Goal: Transaction & Acquisition: Download file/media

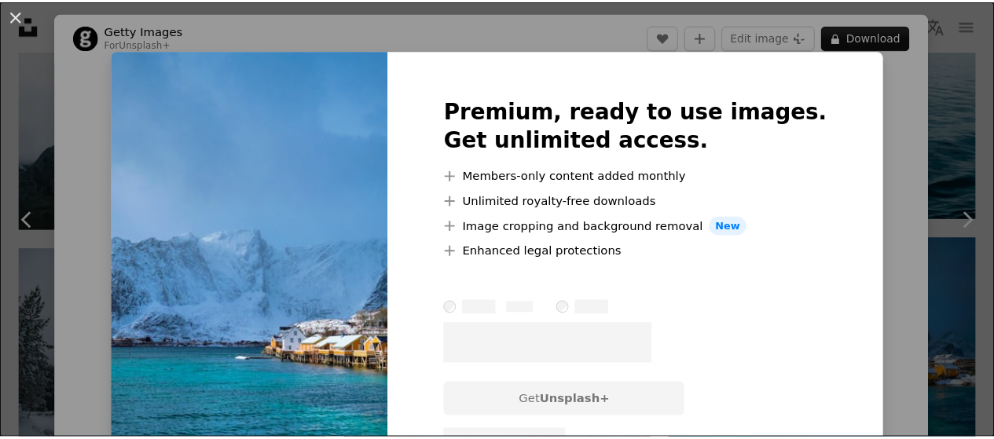
scroll to position [8287, 0]
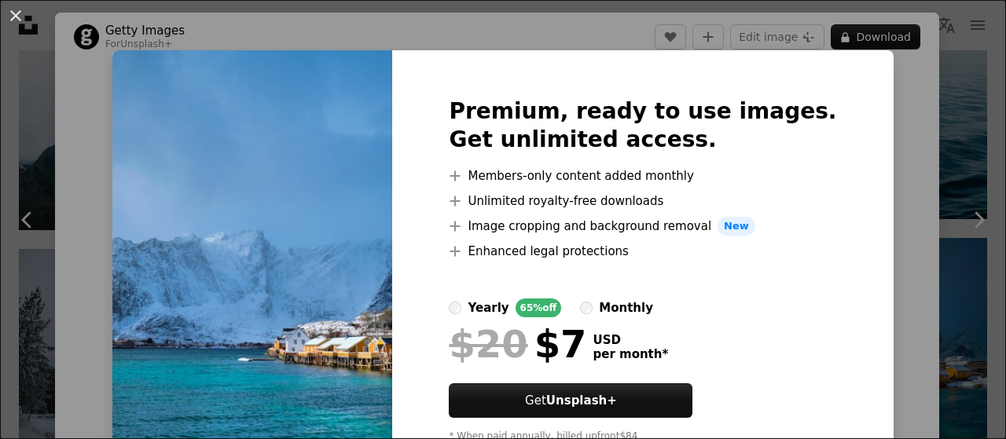
click at [900, 200] on div "An X shape Premium, ready to use images. Get unlimited access. A plus sign Memb…" at bounding box center [503, 219] width 1006 height 439
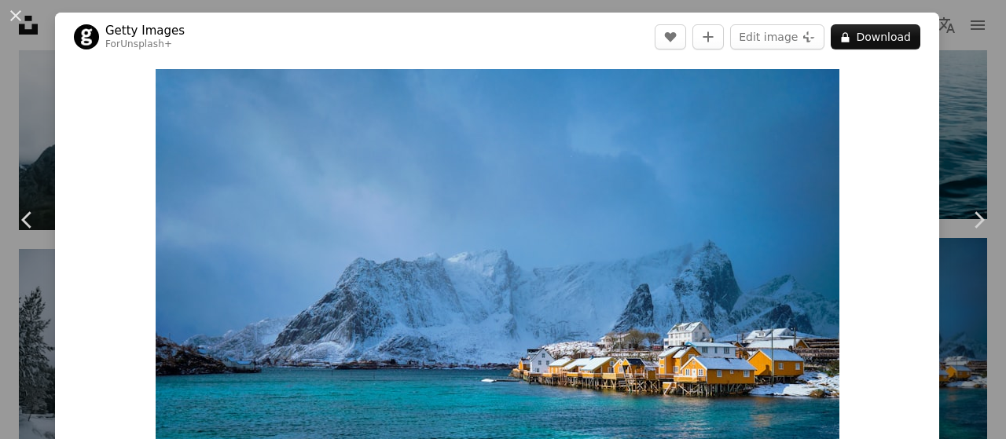
click at [971, 111] on div "An X shape Chevron left Chevron right Getty Images For Unsplash+ A heart A plus…" at bounding box center [503, 219] width 1006 height 439
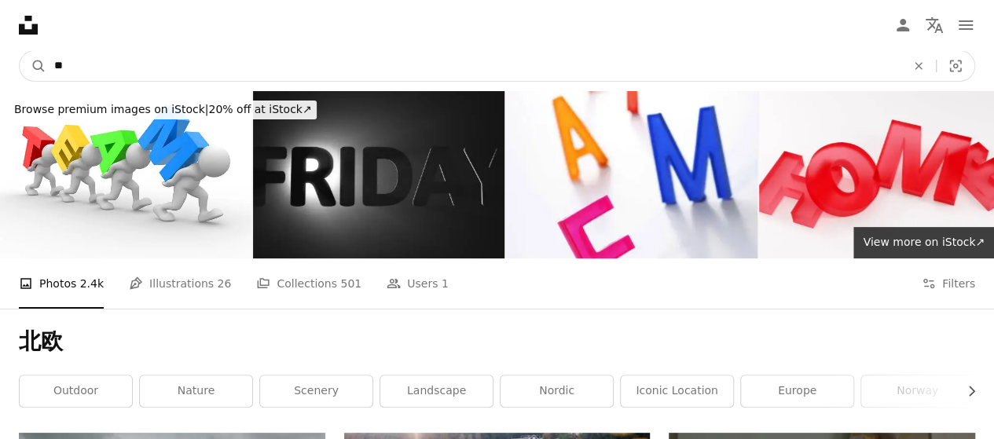
click at [107, 64] on input "**" at bounding box center [473, 66] width 855 height 30
type input "**********"
click button "A magnifying glass" at bounding box center [33, 66] width 27 height 30
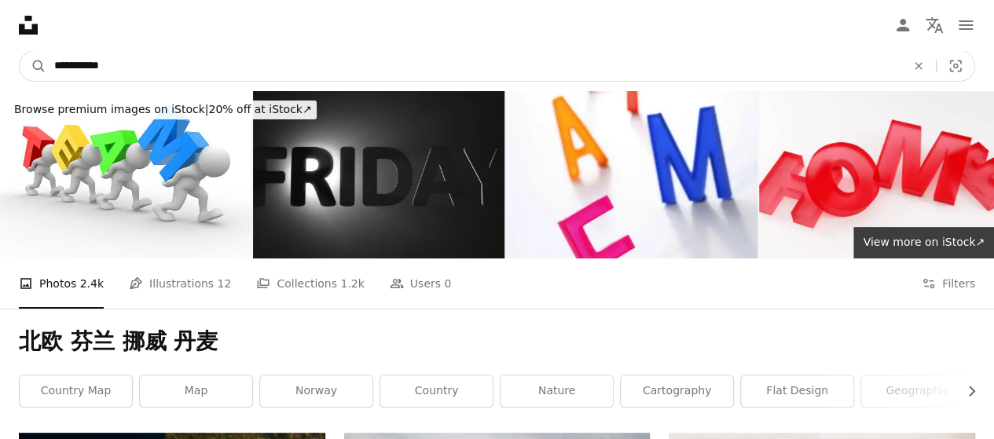
click at [174, 59] on input "**********" at bounding box center [473, 66] width 855 height 30
type input "**********"
click button "A magnifying glass" at bounding box center [33, 66] width 27 height 30
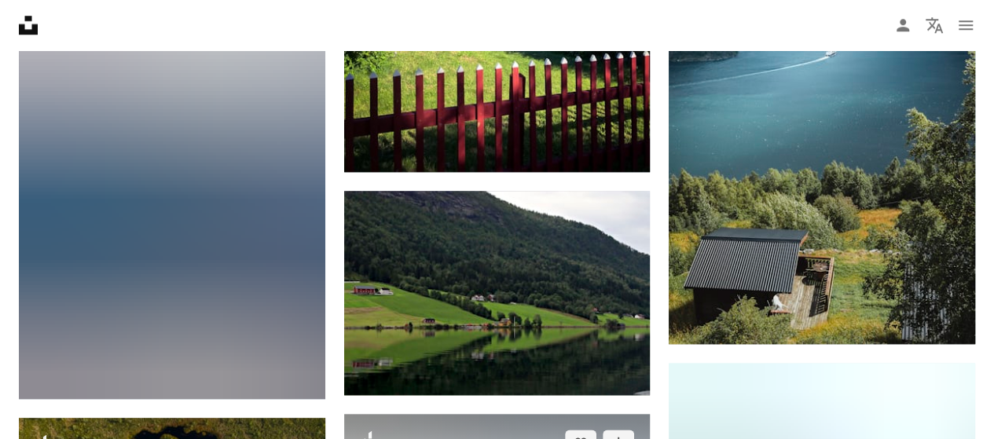
scroll to position [24600, 0]
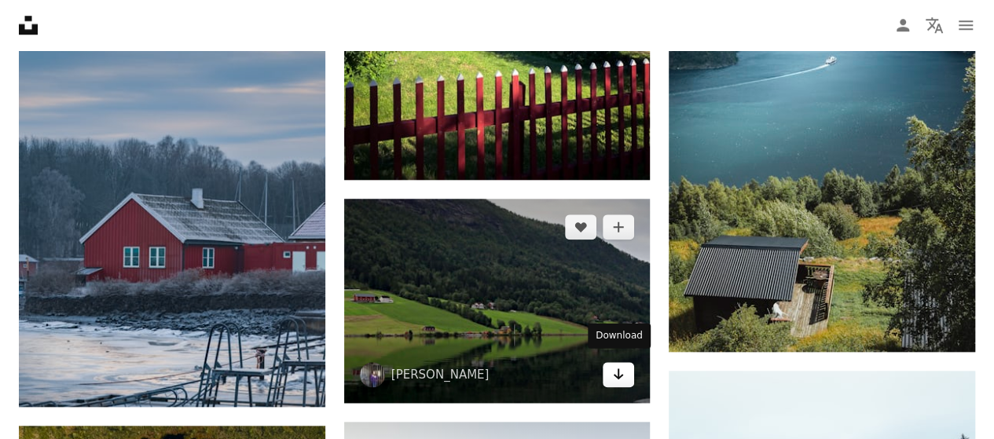
click at [616, 375] on link "Arrow pointing down" at bounding box center [618, 374] width 31 height 25
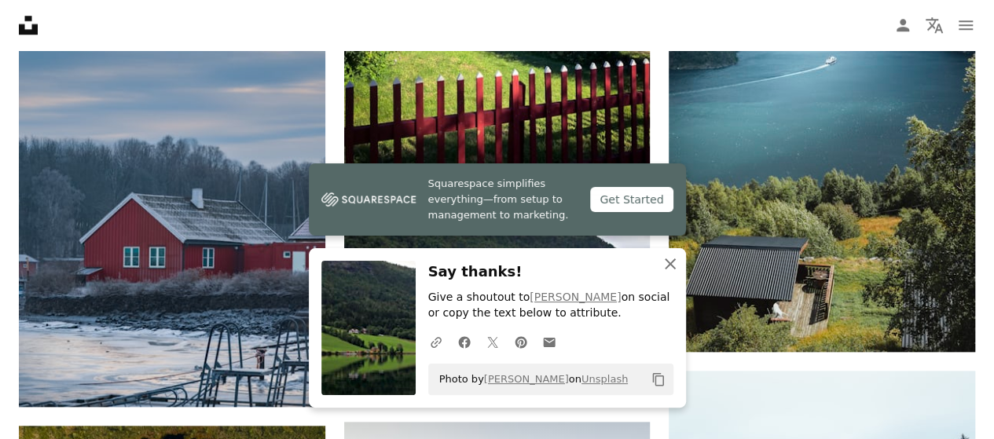
click at [674, 263] on icon "An X shape" at bounding box center [670, 264] width 19 height 19
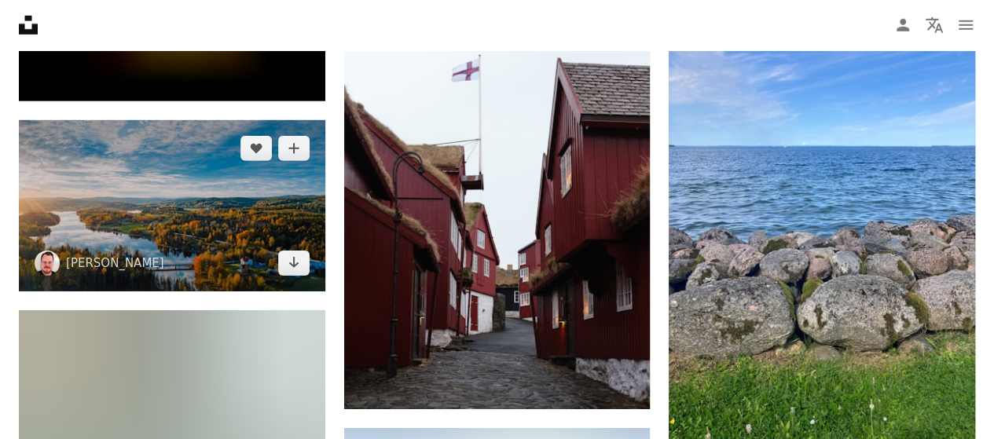
scroll to position [35210, 0]
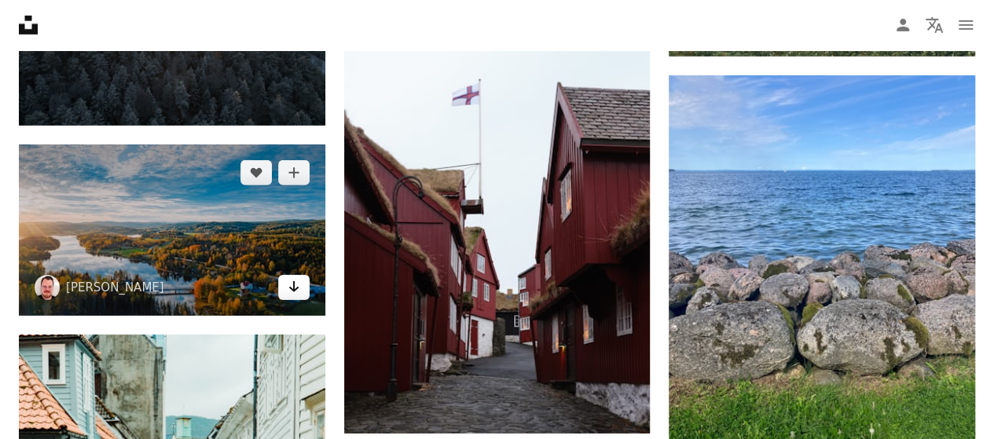
click at [292, 281] on icon "Download" at bounding box center [293, 286] width 10 height 11
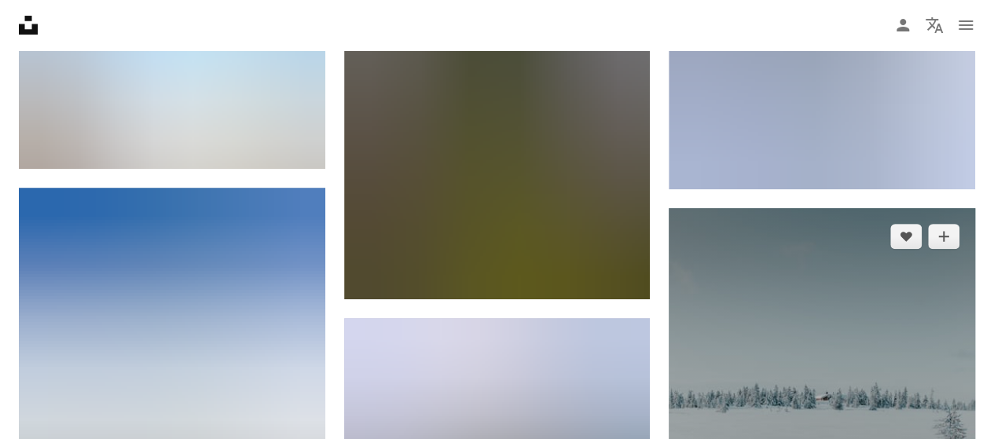
scroll to position [36004, 0]
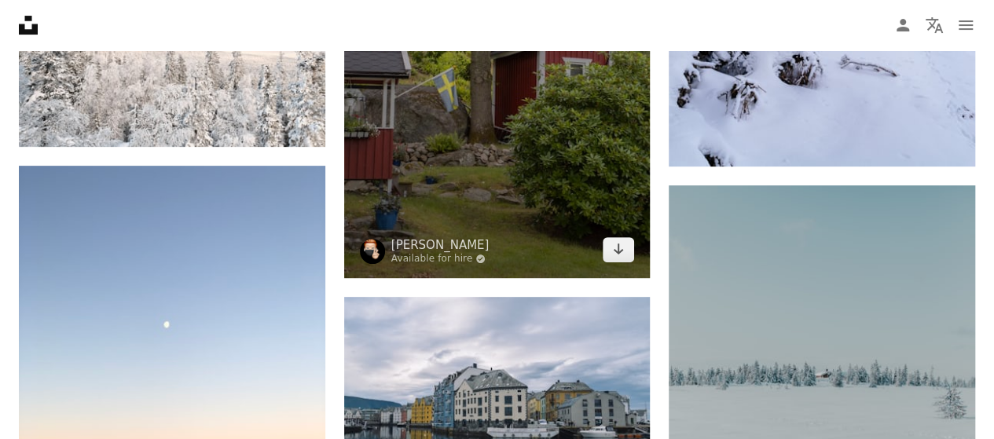
click at [604, 10] on nav "Unsplash logo Unsplash Home A photo Pen Tool A compass A stack of folders Downl…" at bounding box center [497, 25] width 994 height 50
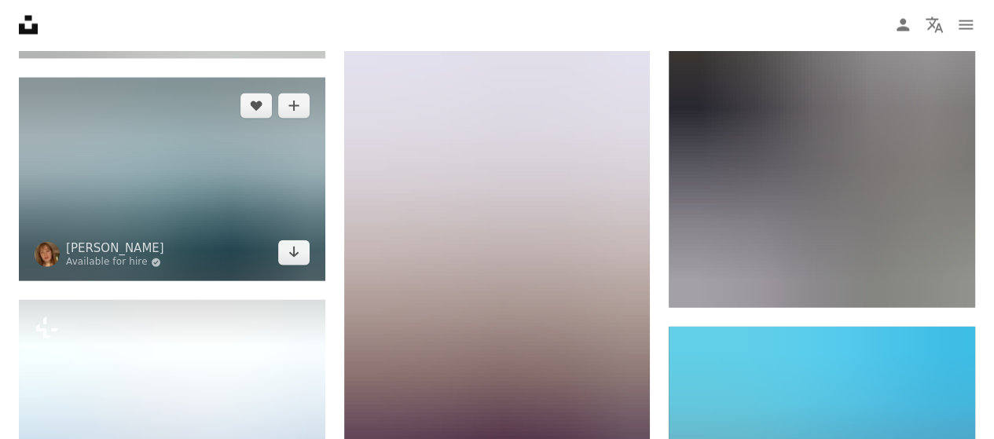
scroll to position [37418, 0]
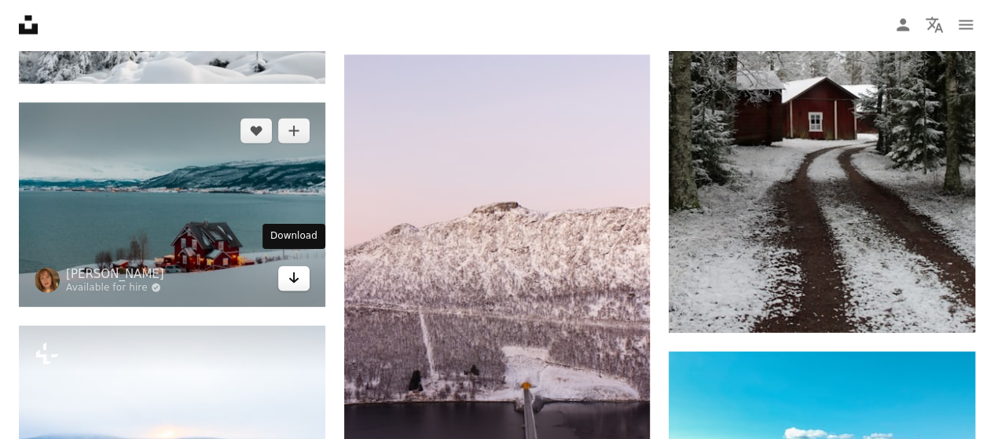
click at [294, 273] on icon "Arrow pointing down" at bounding box center [294, 278] width 13 height 19
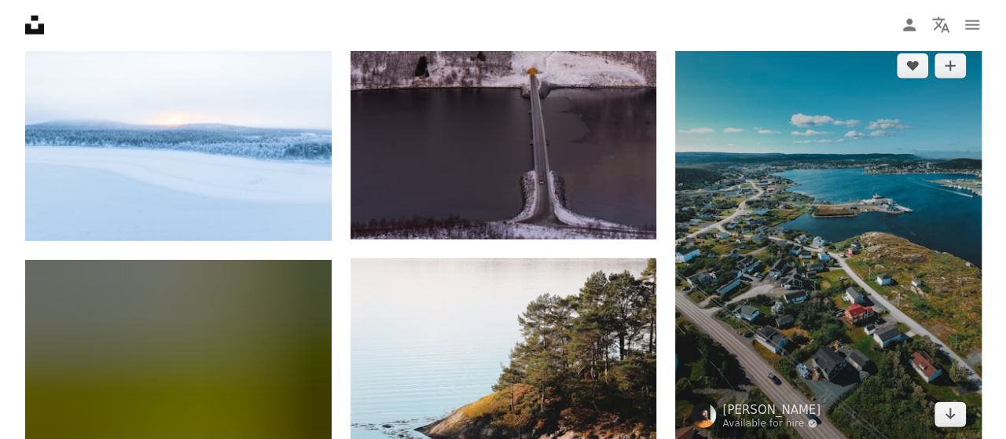
scroll to position [38597, 0]
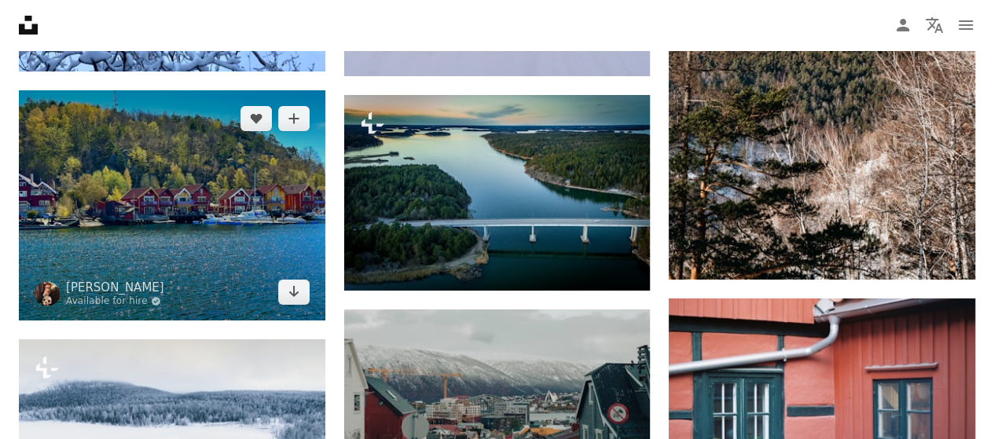
click at [192, 212] on img at bounding box center [172, 204] width 307 height 229
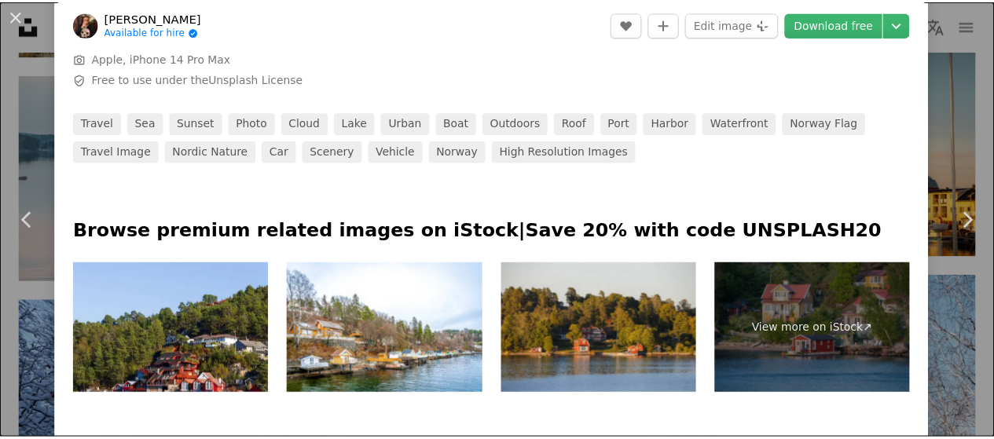
scroll to position [472, 0]
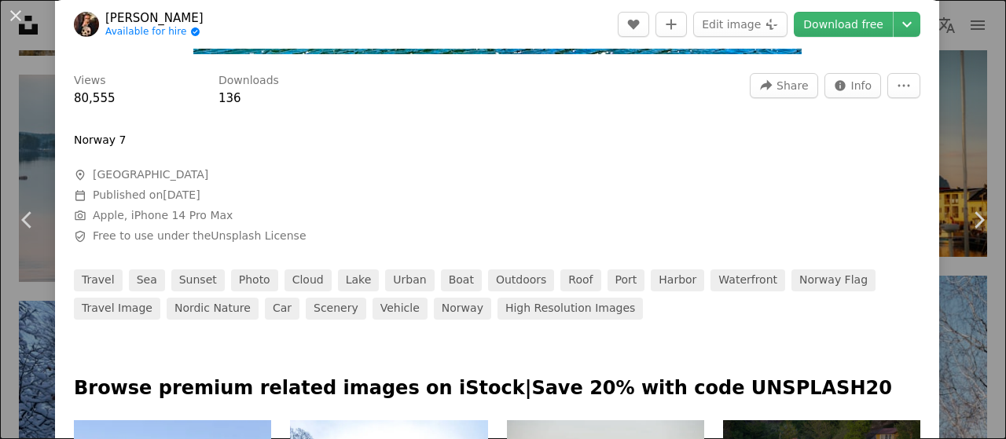
click at [951, 115] on div "An X shape Chevron left Chevron right [PERSON_NAME] Available for hire A checkm…" at bounding box center [503, 219] width 1006 height 439
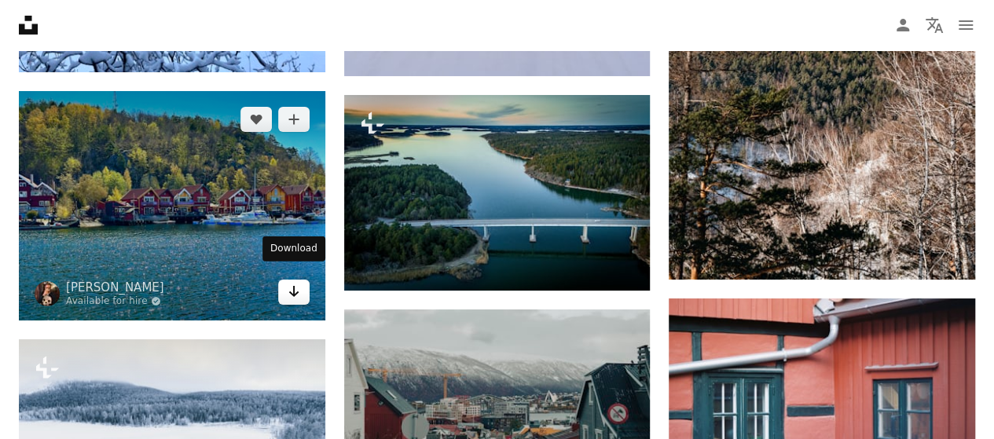
click at [297, 290] on link "Arrow pointing down" at bounding box center [293, 292] width 31 height 25
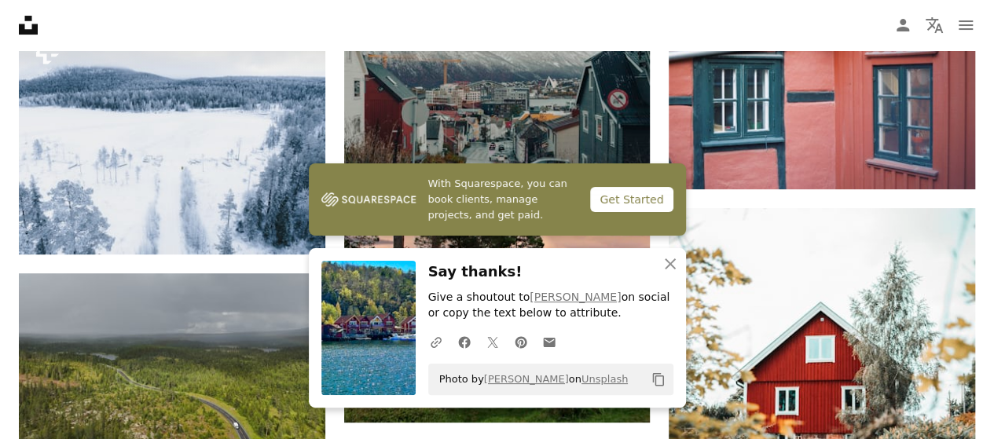
scroll to position [38885, 0]
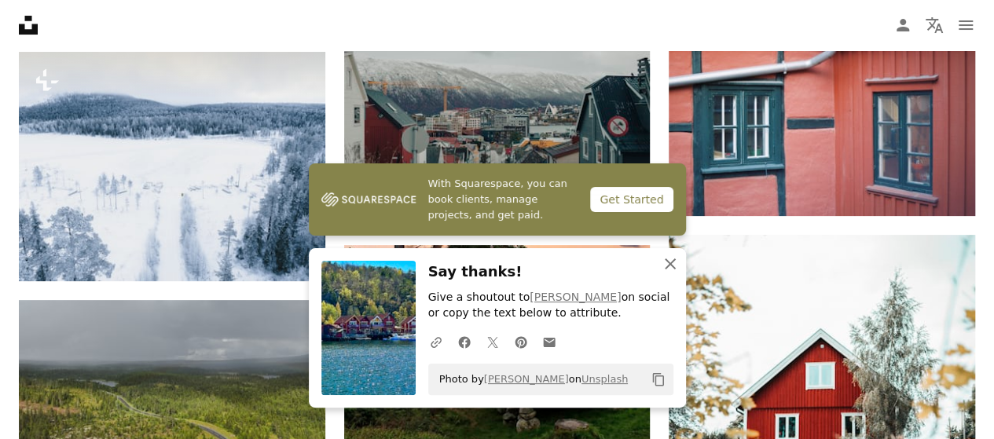
drag, startPoint x: 677, startPoint y: 264, endPoint x: 670, endPoint y: 257, distance: 10.0
click at [675, 264] on icon "An X shape" at bounding box center [670, 264] width 19 height 19
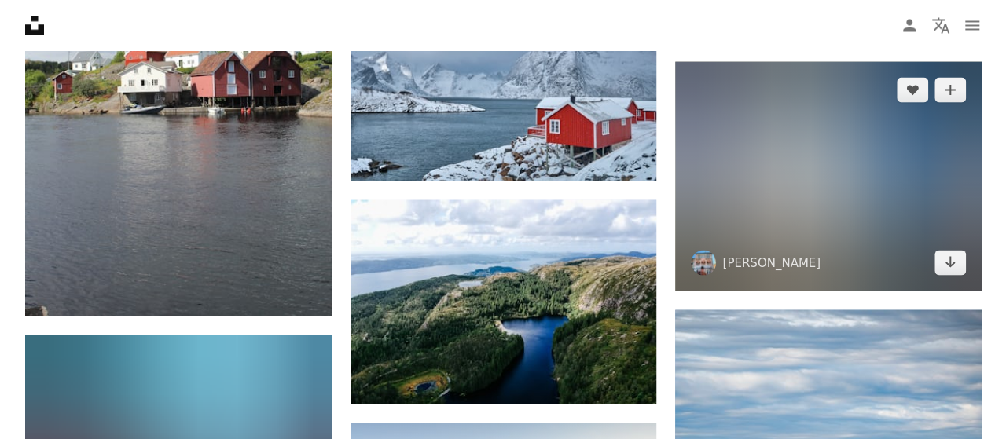
scroll to position [40221, 0]
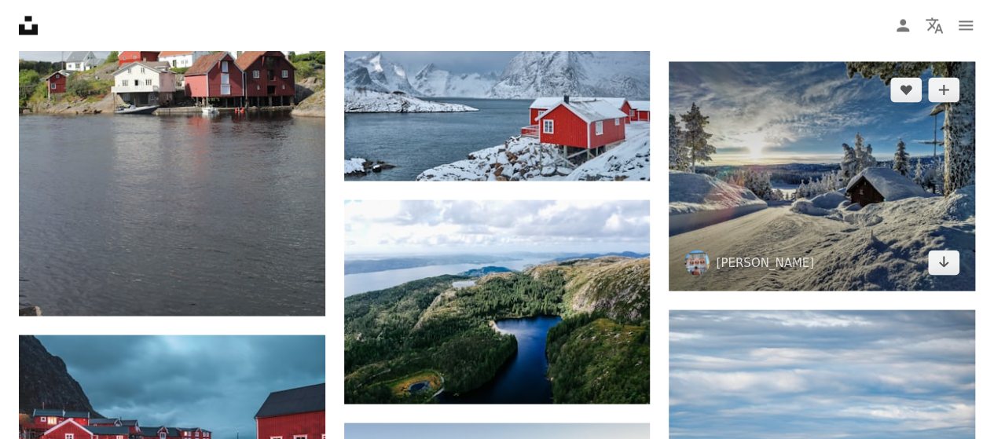
click at [859, 193] on img at bounding box center [822, 175] width 307 height 229
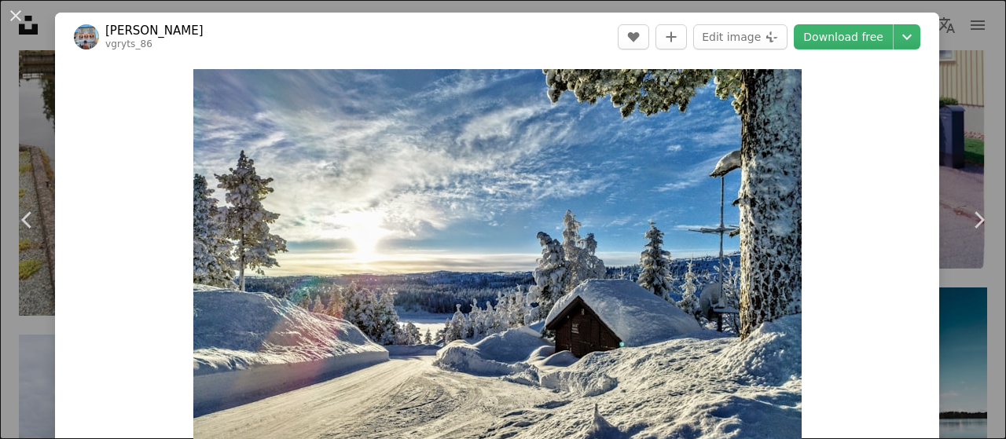
click at [953, 113] on div "An X shape Chevron left Chevron right [PERSON_NAME] Grytsiuk vgryts_86 A heart …" at bounding box center [503, 219] width 1006 height 439
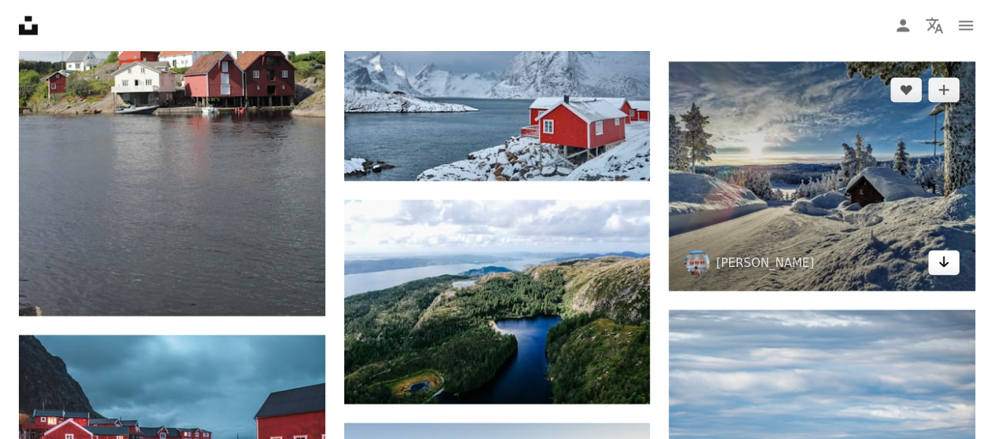
click at [940, 258] on icon "Arrow pointing down" at bounding box center [944, 261] width 13 height 19
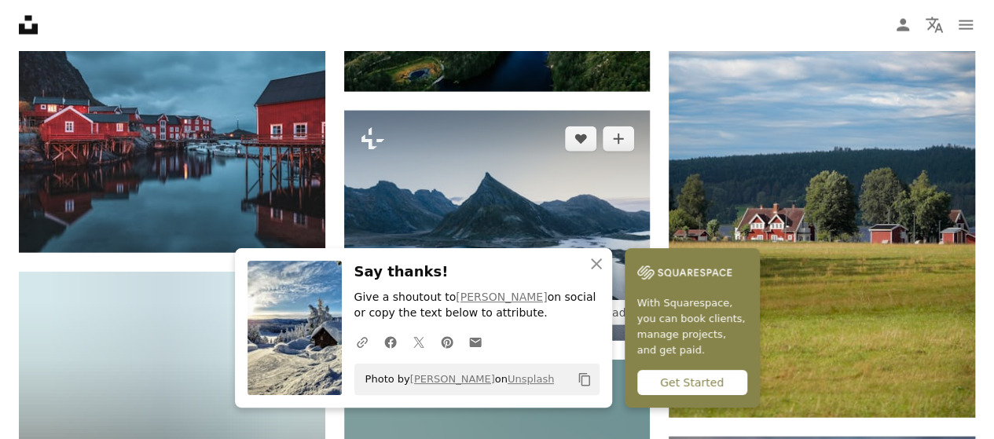
scroll to position [40535, 0]
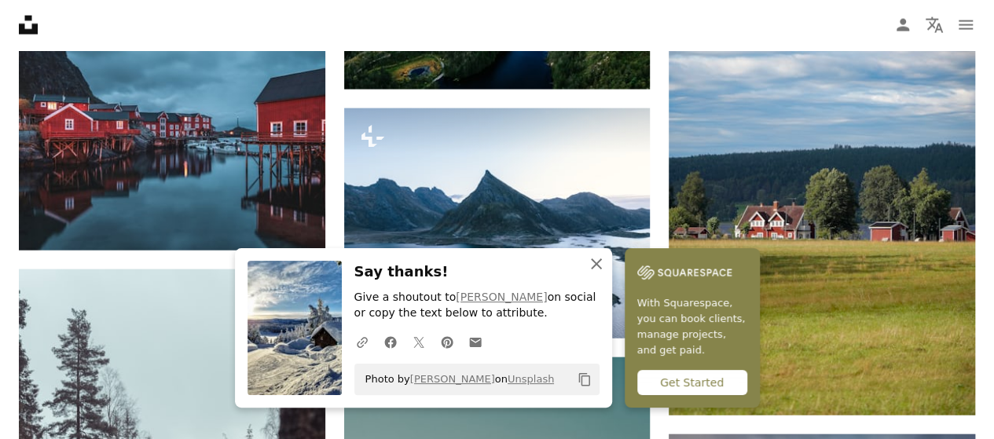
click at [594, 270] on icon "An X shape" at bounding box center [596, 264] width 19 height 19
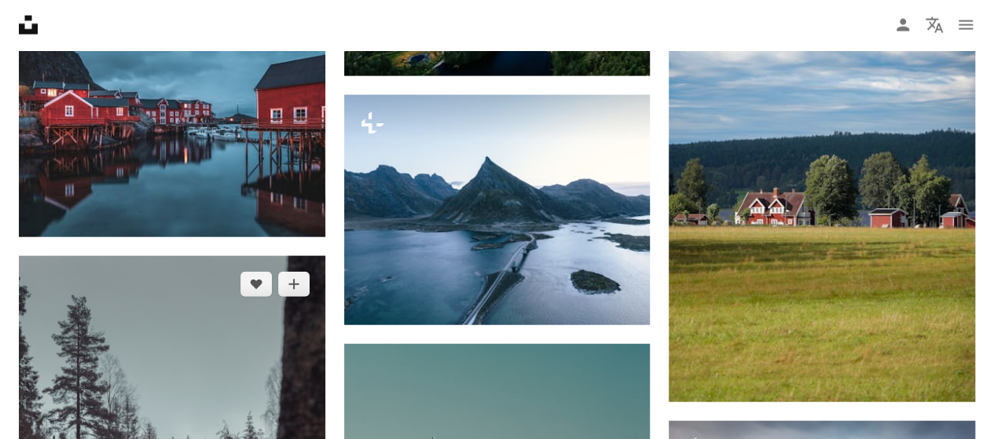
scroll to position [40457, 0]
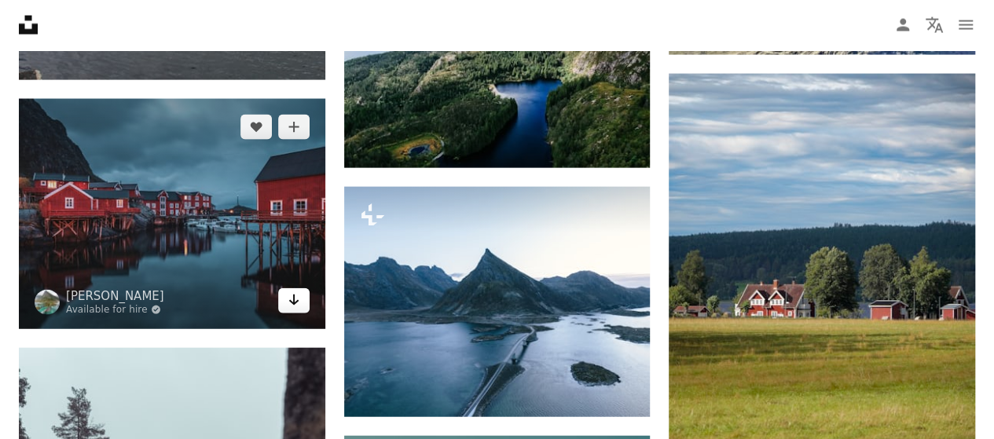
click at [292, 291] on icon "Arrow pointing down" at bounding box center [294, 300] width 13 height 19
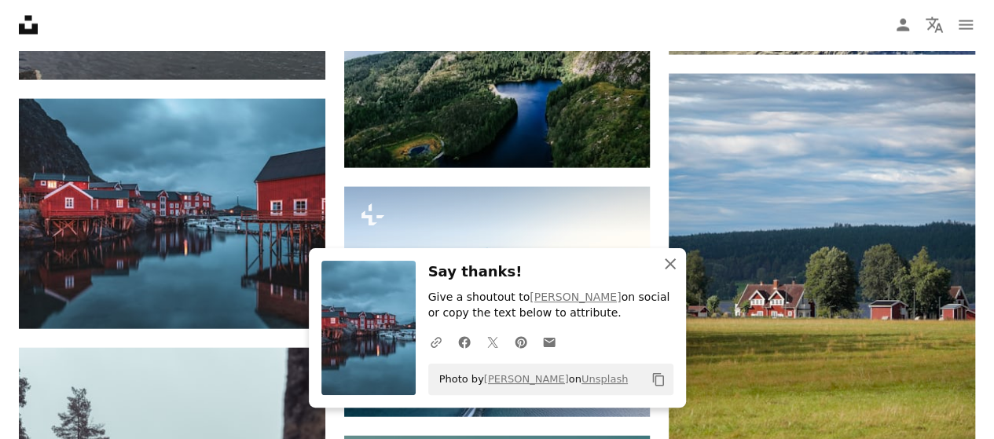
click at [661, 263] on icon "An X shape" at bounding box center [670, 264] width 19 height 19
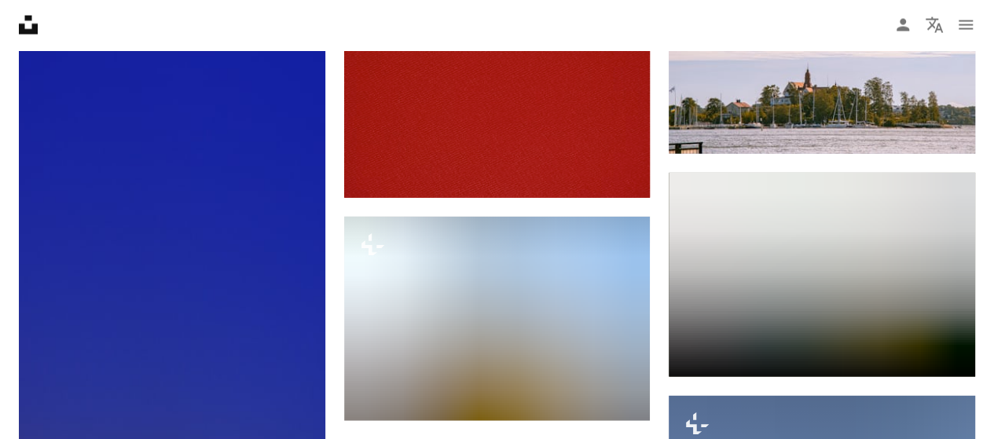
scroll to position [49417, 0]
